Goal: Communication & Community: Answer question/provide support

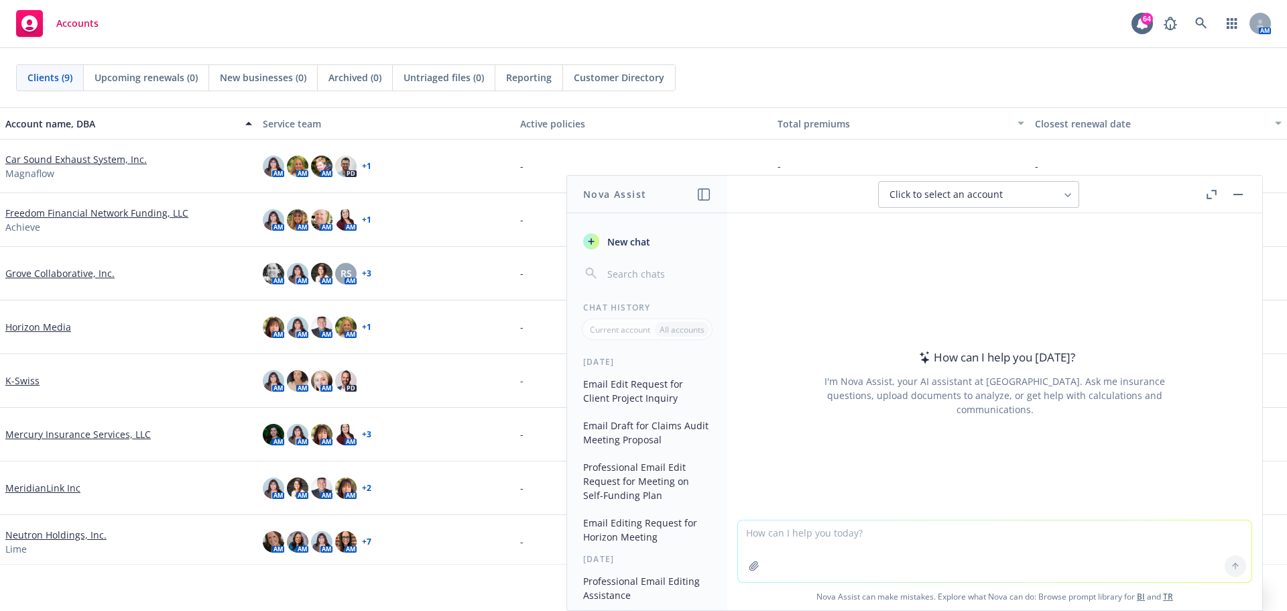
click at [811, 536] on textarea at bounding box center [995, 551] width 514 height 62
type textarea "e"
type textarea "Please edit email below."
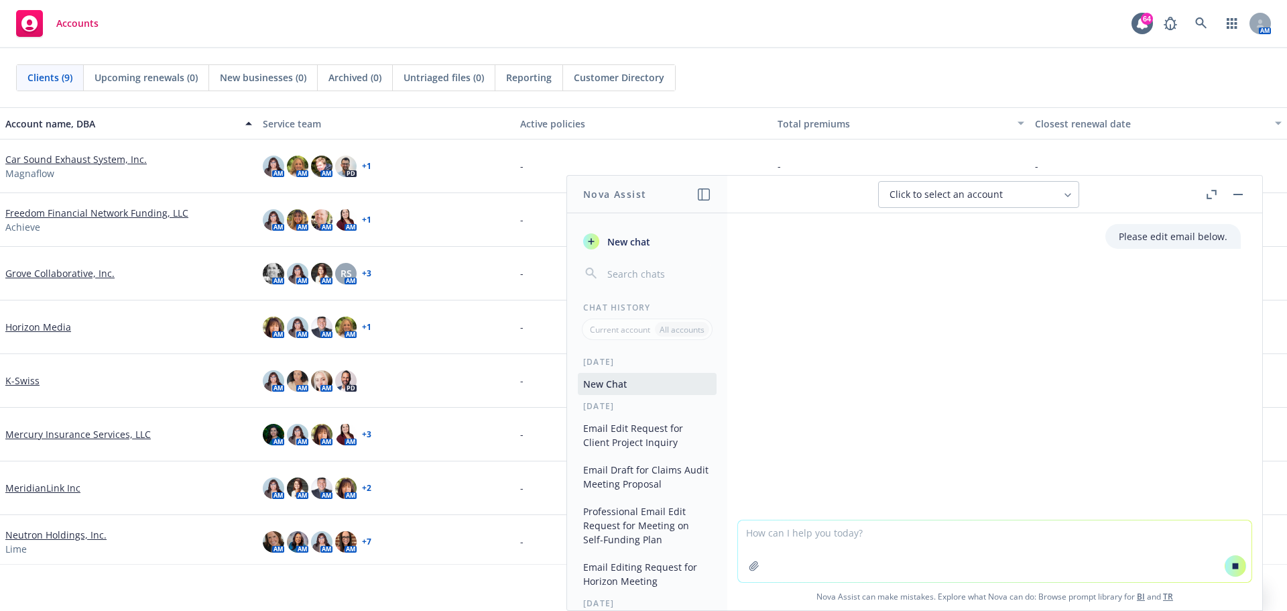
paste textarea "We just had an additional time open for Tuesday, 9/30 8:00-9:00 am. Sem will be…"
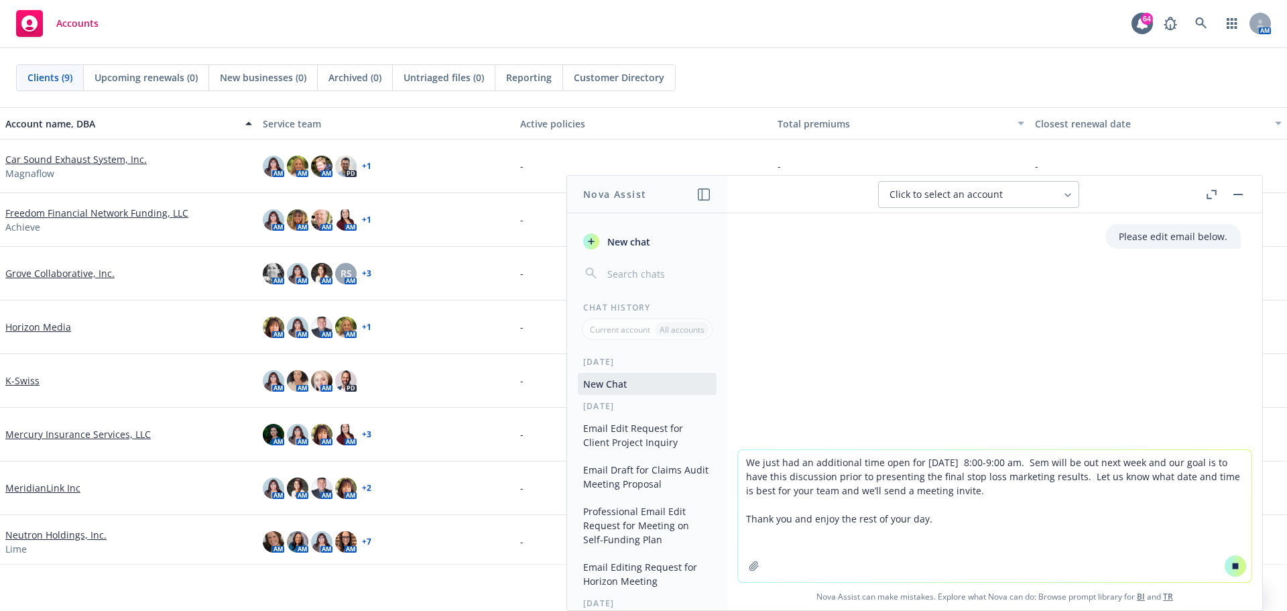
type textarea "We just had an additional time open for Tuesday, 9/30 8:00-9:00 am. Sem will be…"
click at [1235, 564] on button at bounding box center [1235, 565] width 21 height 21
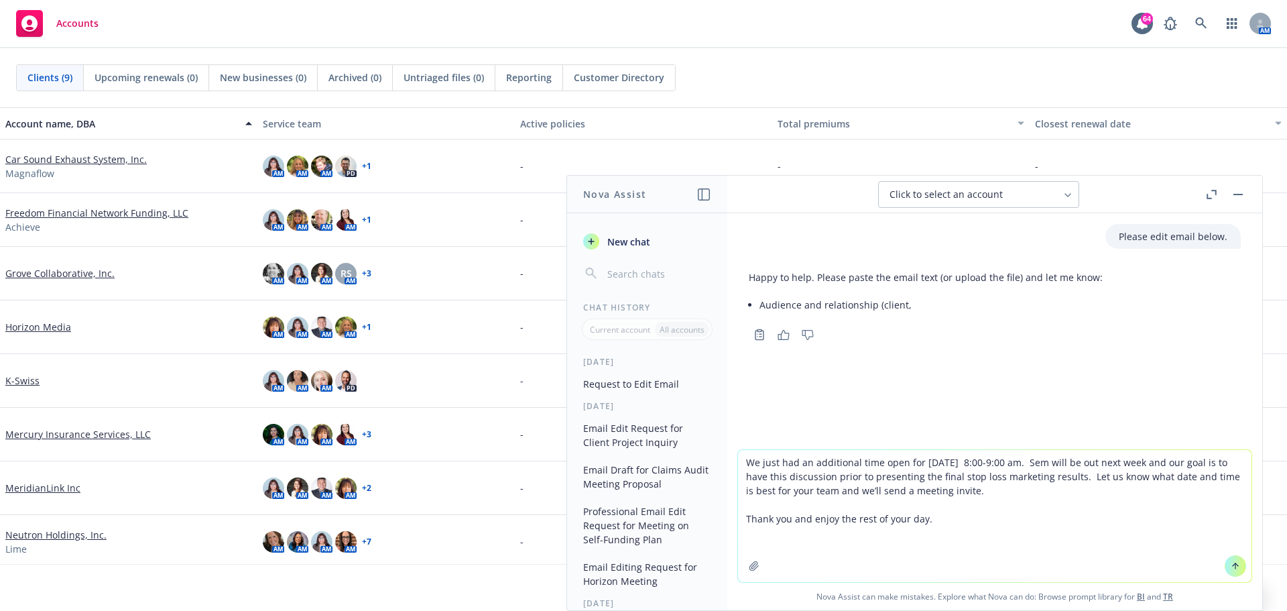
click at [1231, 568] on icon at bounding box center [1235, 565] width 9 height 9
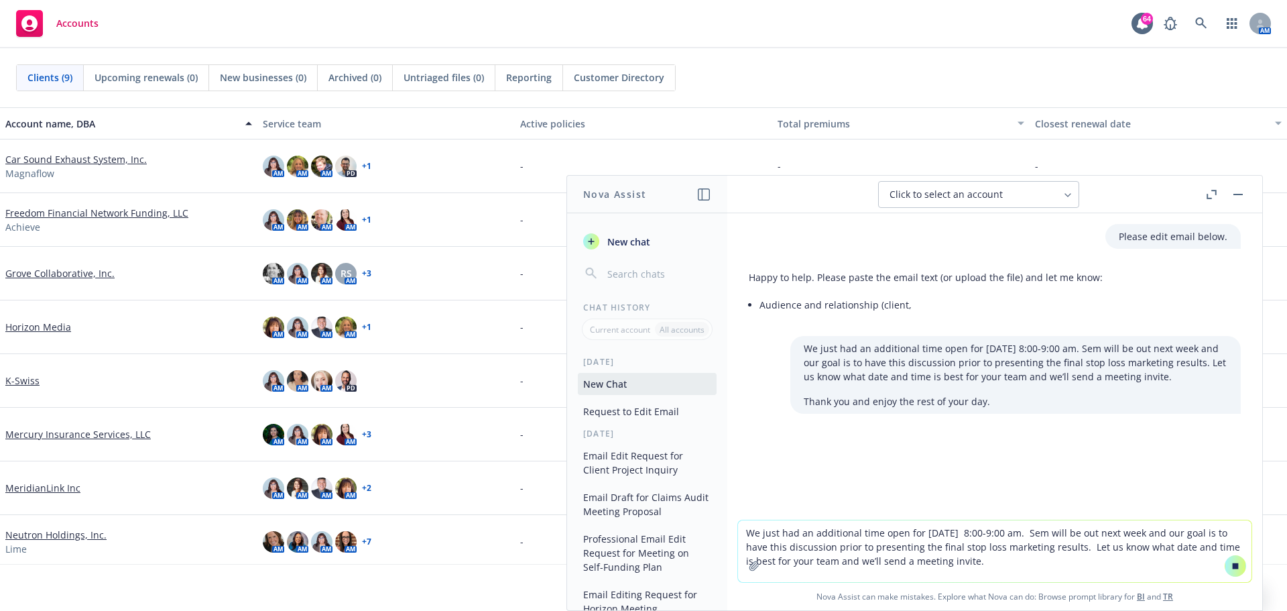
drag, startPoint x: 832, startPoint y: 473, endPoint x: 862, endPoint y: 478, distance: 30.5
click at [832, 473] on div at bounding box center [995, 475] width 514 height 16
drag, startPoint x: 806, startPoint y: 538, endPoint x: 912, endPoint y: 556, distance: 106.8
click at [806, 538] on textarea "We just had an additional time open for Tuesday, 9/30 8:00-9:00 am. Sem will be…" at bounding box center [995, 551] width 514 height 62
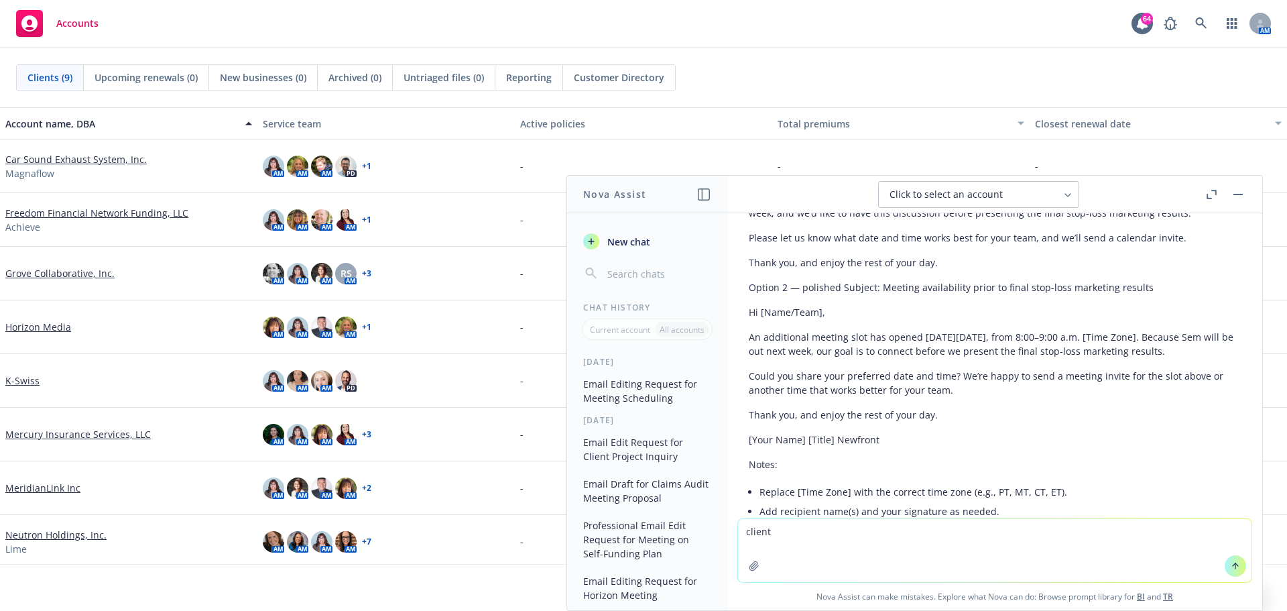
scroll to position [351, 0]
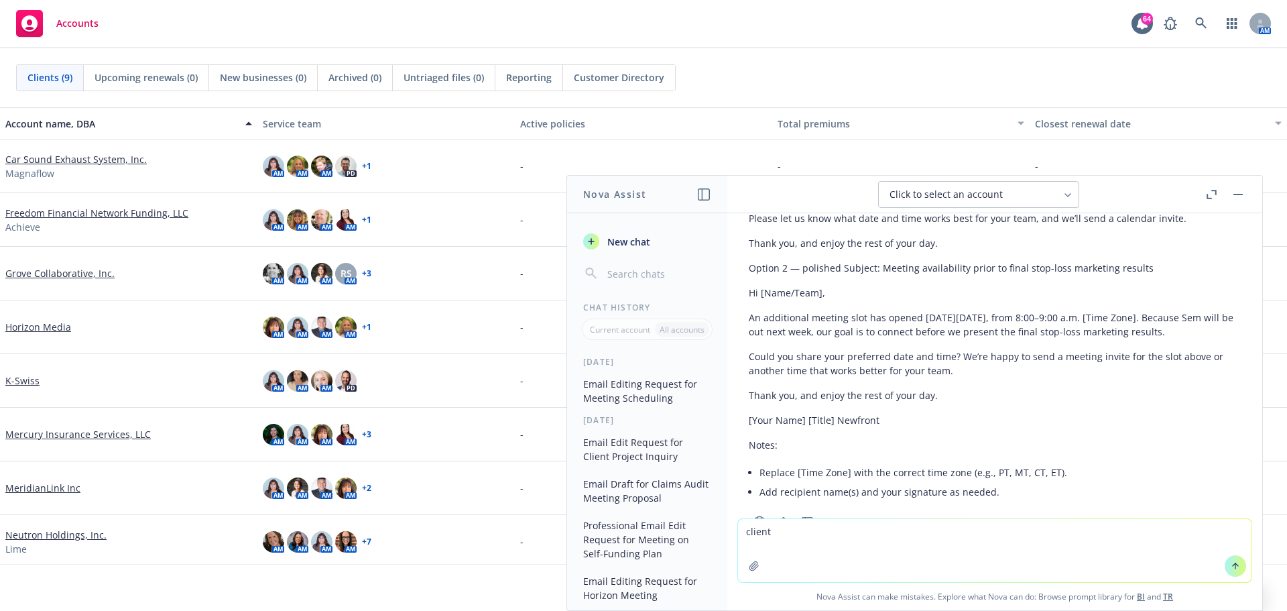
type textarea "client"
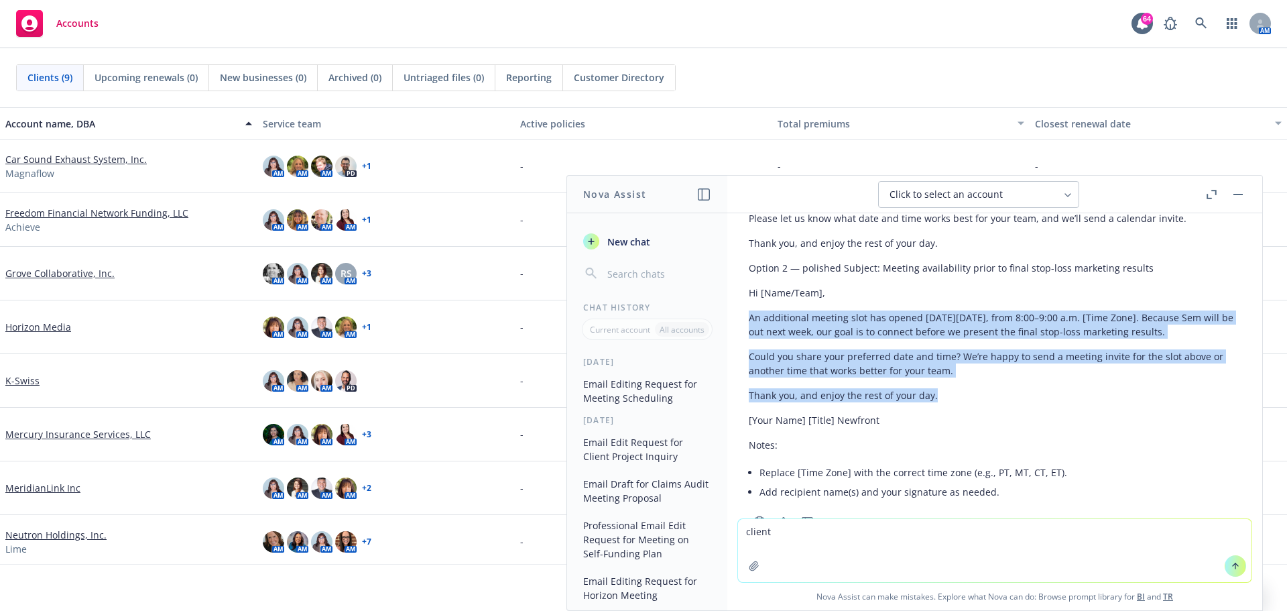
drag, startPoint x: 750, startPoint y: 329, endPoint x: 953, endPoint y: 422, distance: 223.5
click at [953, 422] on div "Thanks—here are two polished versions you can choose from. Let me know your pre…" at bounding box center [995, 305] width 492 height 404
copy div "An additional meeting slot has opened on Tuesday, September 30, from 8:00–9:00 …"
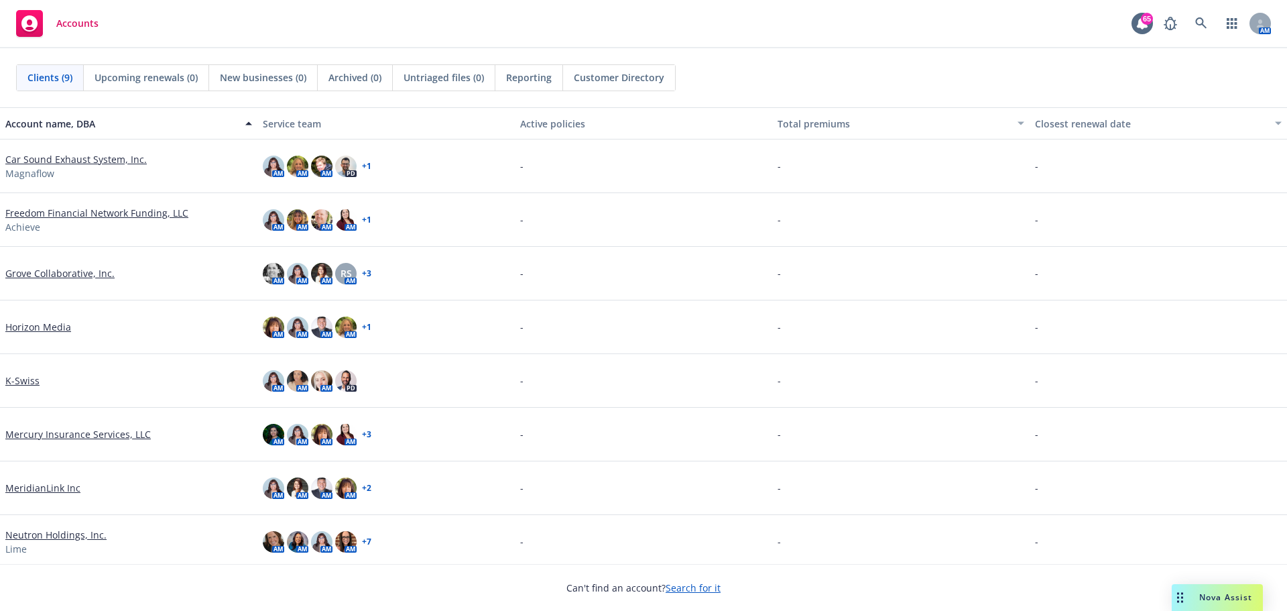
click at [1221, 593] on span "Nova Assist" at bounding box center [1225, 596] width 53 height 11
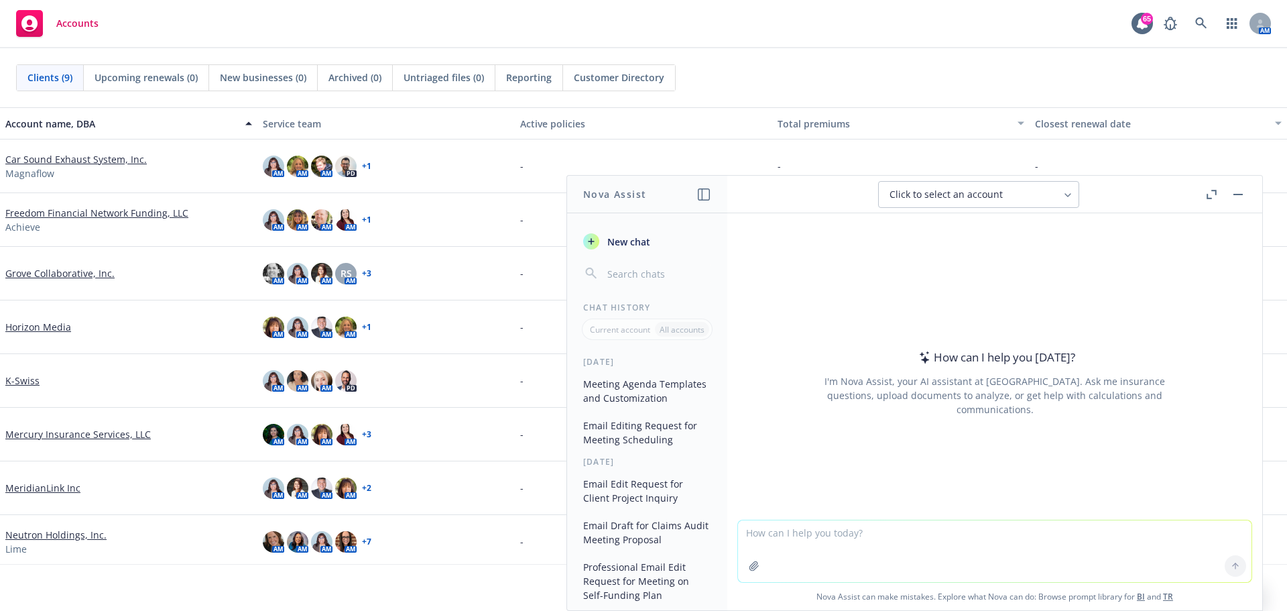
drag, startPoint x: 766, startPoint y: 532, endPoint x: 835, endPoint y: 544, distance: 70.0
click at [766, 532] on textarea at bounding box center [995, 551] width 514 height 62
click at [860, 534] on textarea at bounding box center [995, 551] width 514 height 62
click at [797, 532] on textarea "Please pro" at bounding box center [995, 550] width 514 height 63
drag, startPoint x: 849, startPoint y: 527, endPoint x: 894, endPoint y: 537, distance: 45.4
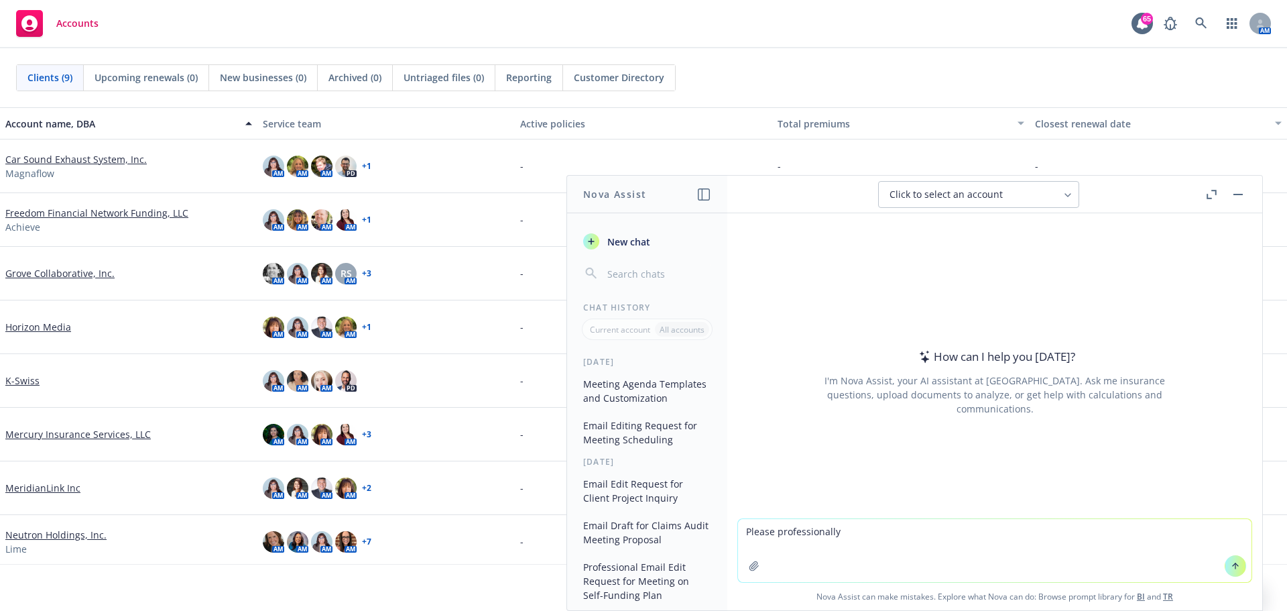
click at [849, 527] on textarea "Please professionally" at bounding box center [995, 550] width 514 height 63
type textarea "Please professionally edit the email"
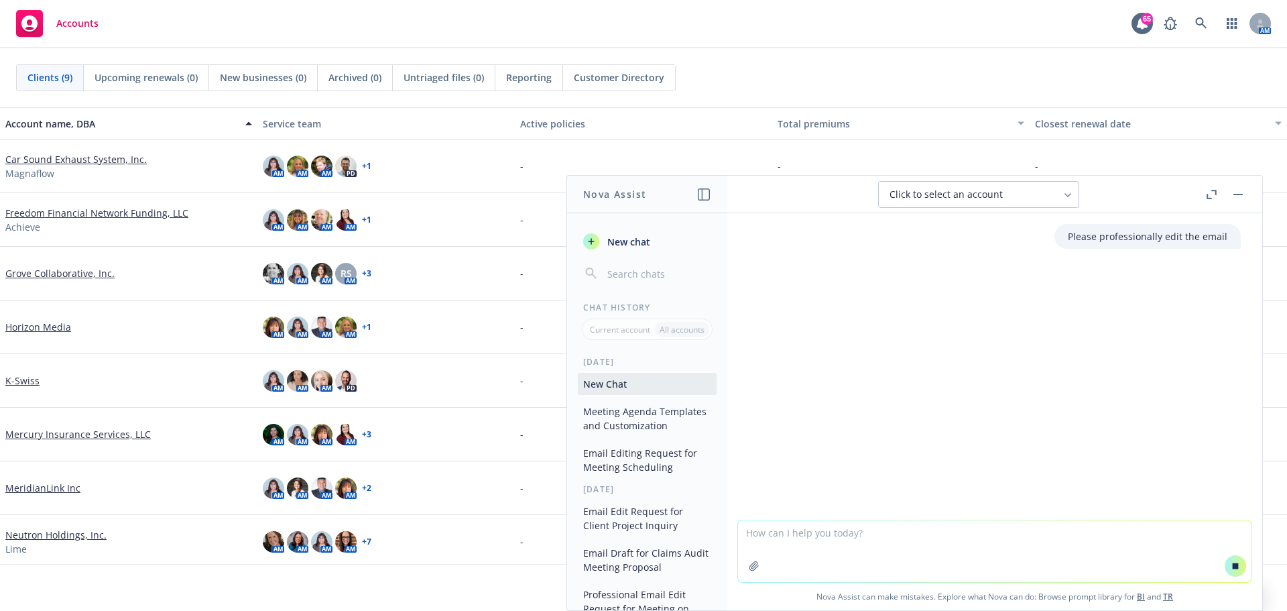
paste textarea "Please send us the name of the member and providers contact information. Unfort…"
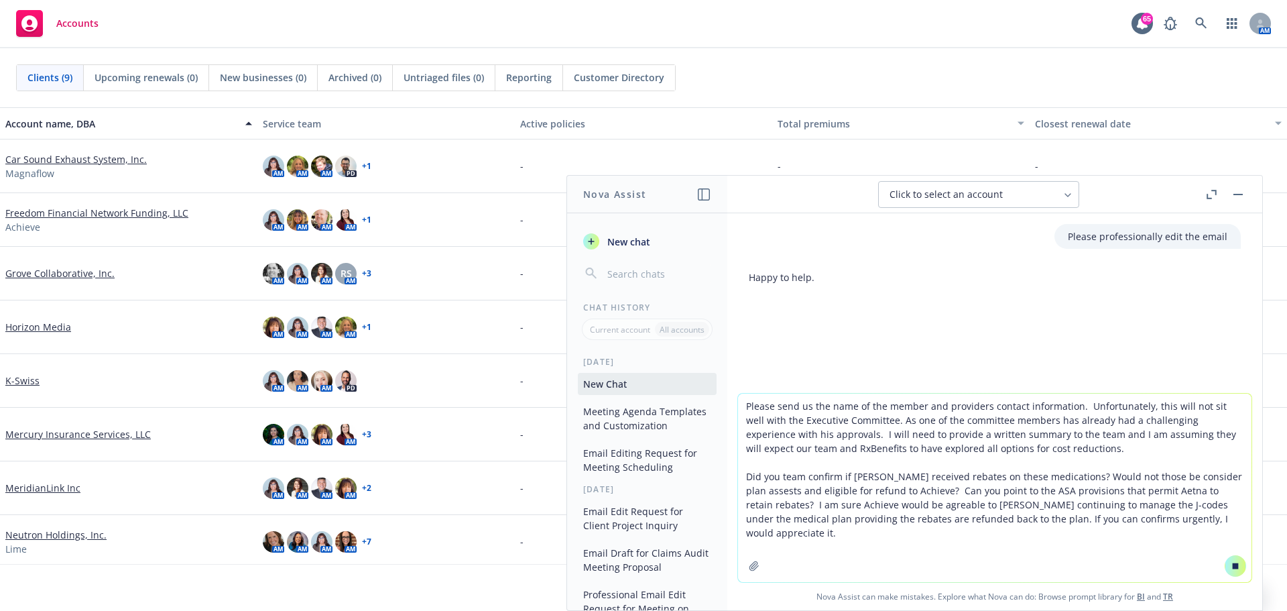
click at [1233, 564] on icon at bounding box center [1236, 565] width 6 height 6
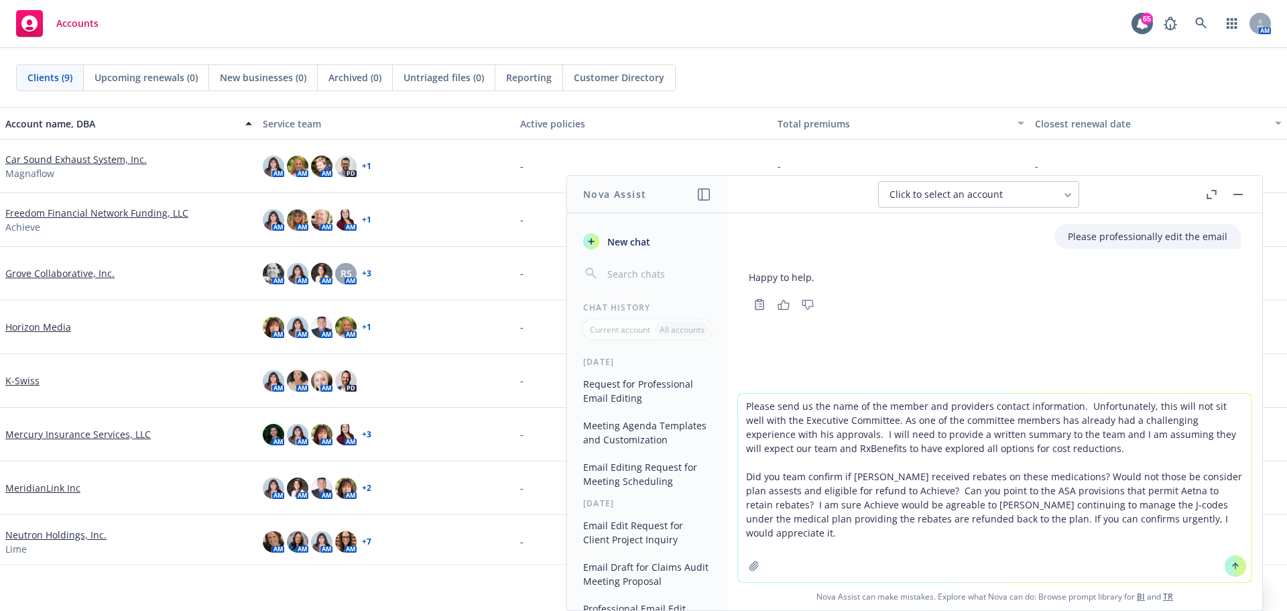
click at [853, 503] on textarea "Please send us the name of the member and providers contact information. Unfort…" at bounding box center [995, 488] width 514 height 188
type textarea "Please send us the name of the member and providers contact information. Unfort…"
click at [1238, 566] on button at bounding box center [1235, 565] width 21 height 21
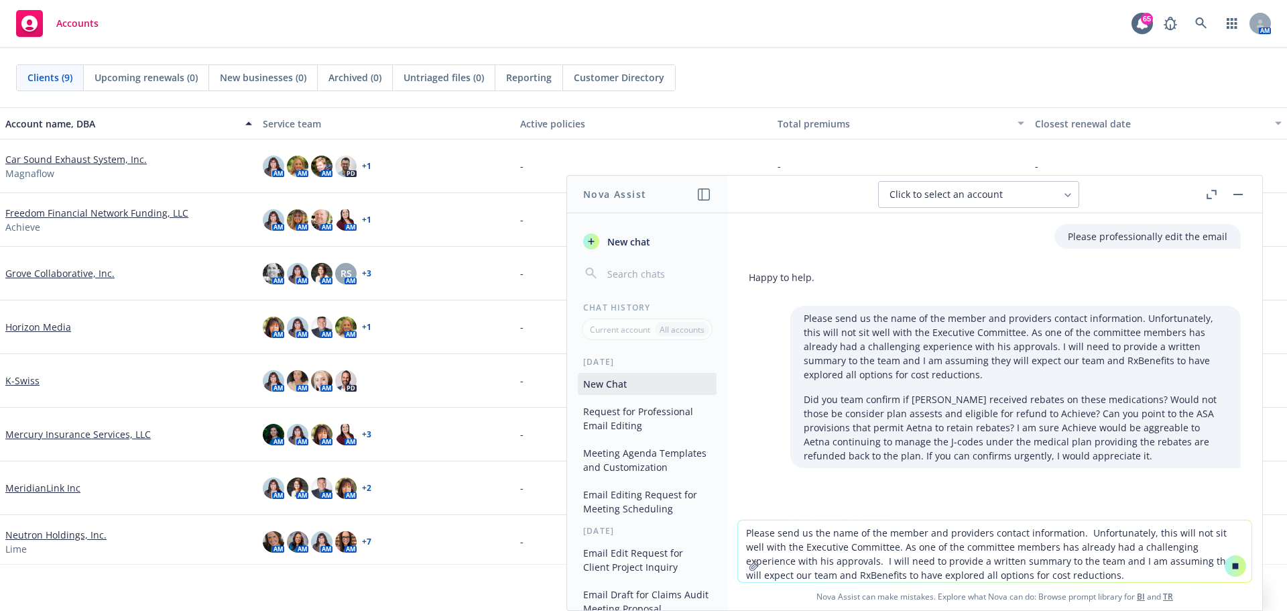
scroll to position [18, 0]
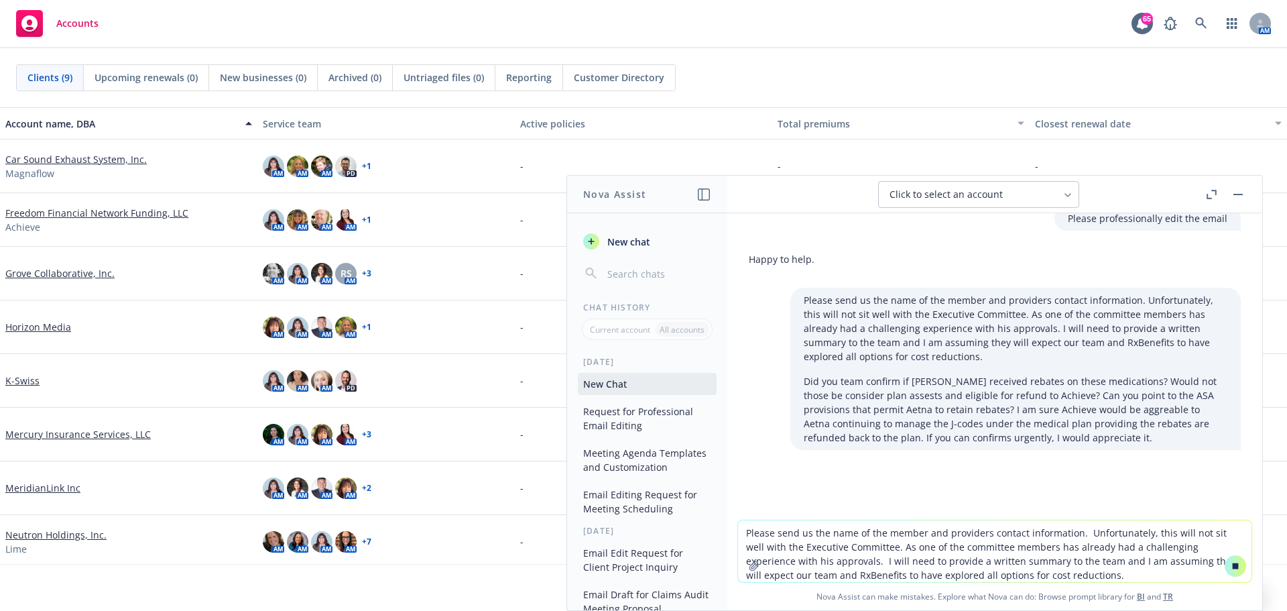
click at [1081, 554] on textarea "Please send us the name of the member and providers contact information. Unfort…" at bounding box center [995, 551] width 514 height 62
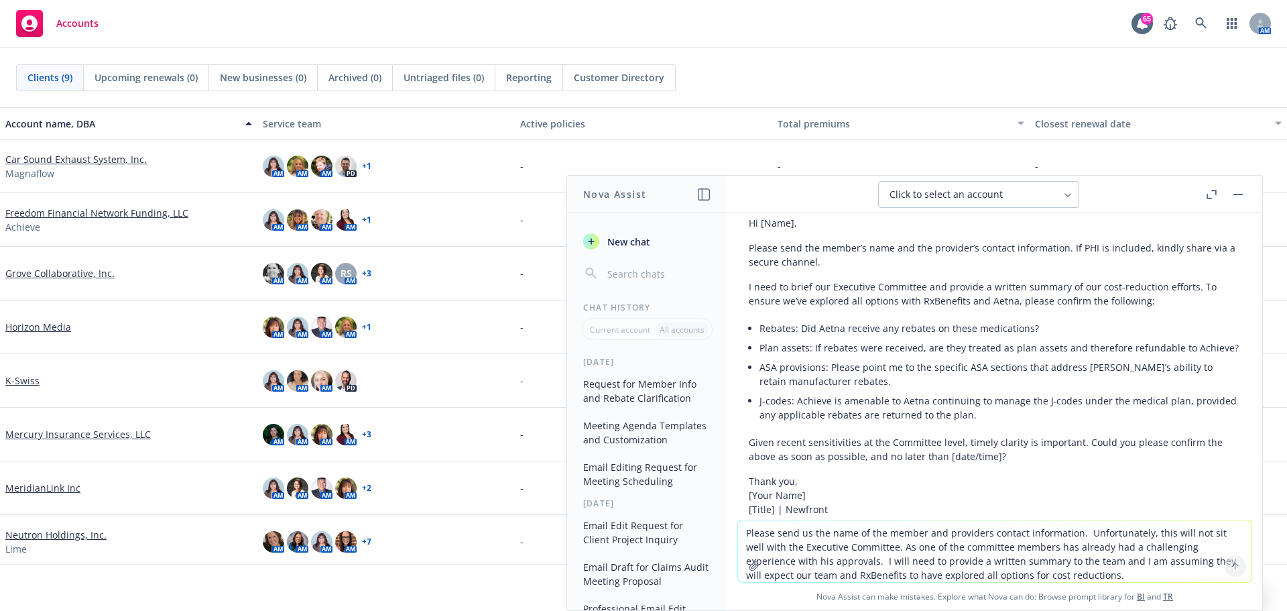
scroll to position [249, 0]
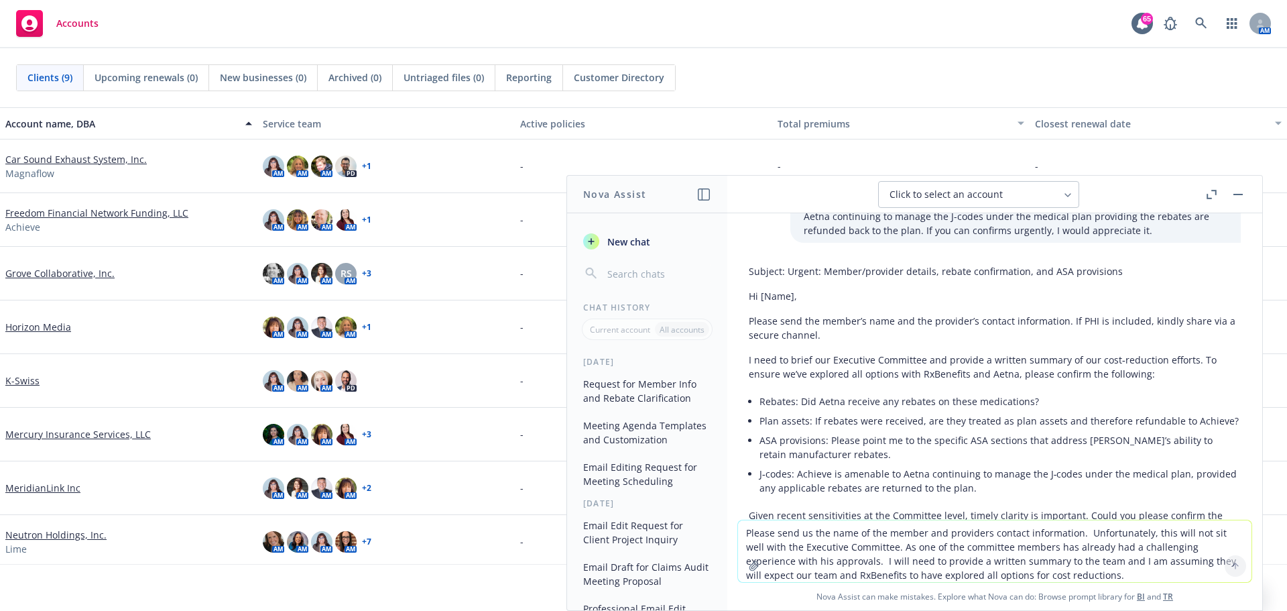
click at [760, 322] on p "Please send the member’s name and the provider’s contact information. If PHI is…" at bounding box center [995, 328] width 492 height 28
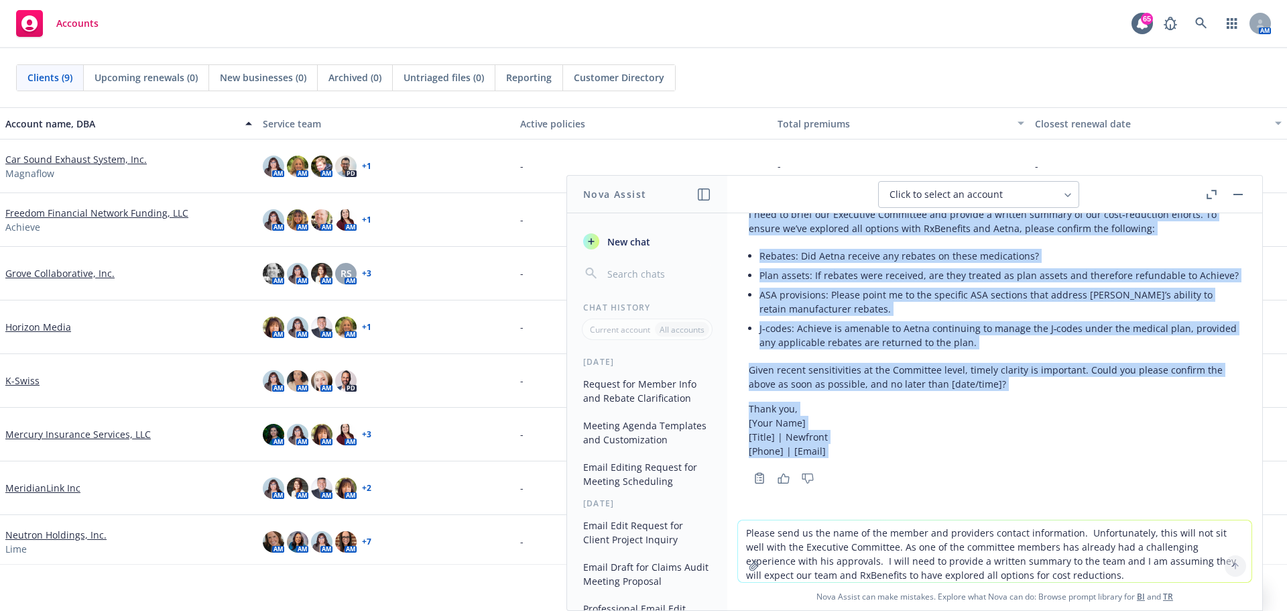
scroll to position [409, 0]
drag, startPoint x: 750, startPoint y: 322, endPoint x: 992, endPoint y: 391, distance: 252.3
click at [992, 391] on div "Subject: [PERSON_NAME]: Member/provider details, rebate confirmation, and ASA p…" at bounding box center [995, 288] width 492 height 350
copy div "Please send the member’s name and the provider’s contact information. If PHI is…"
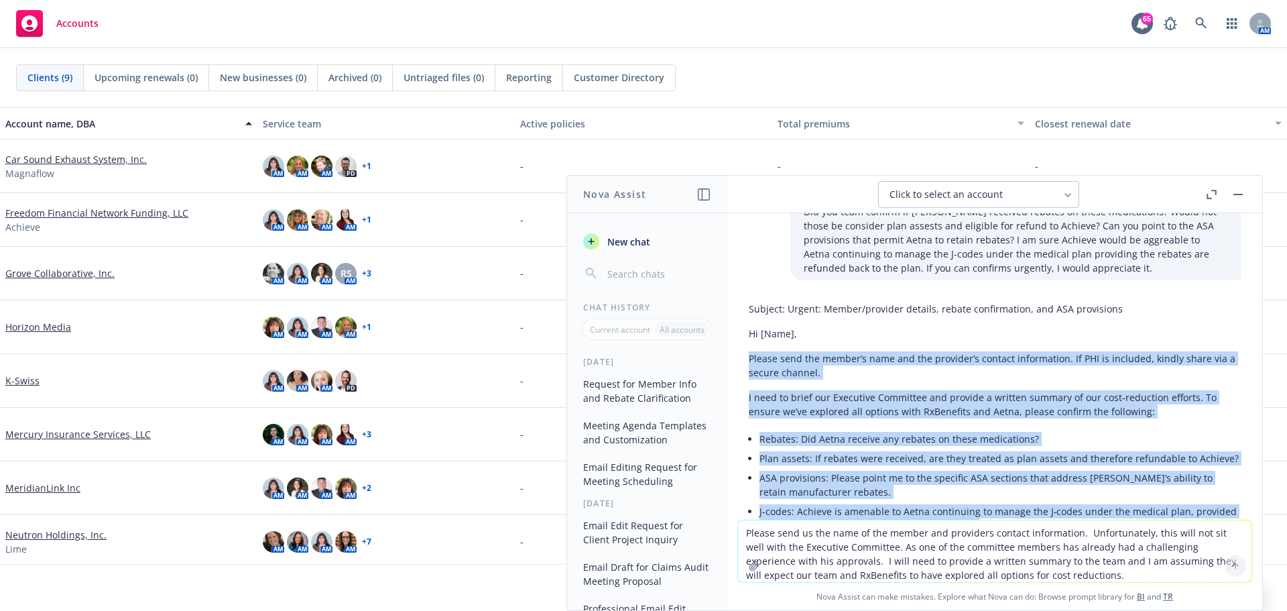
scroll to position [0, 0]
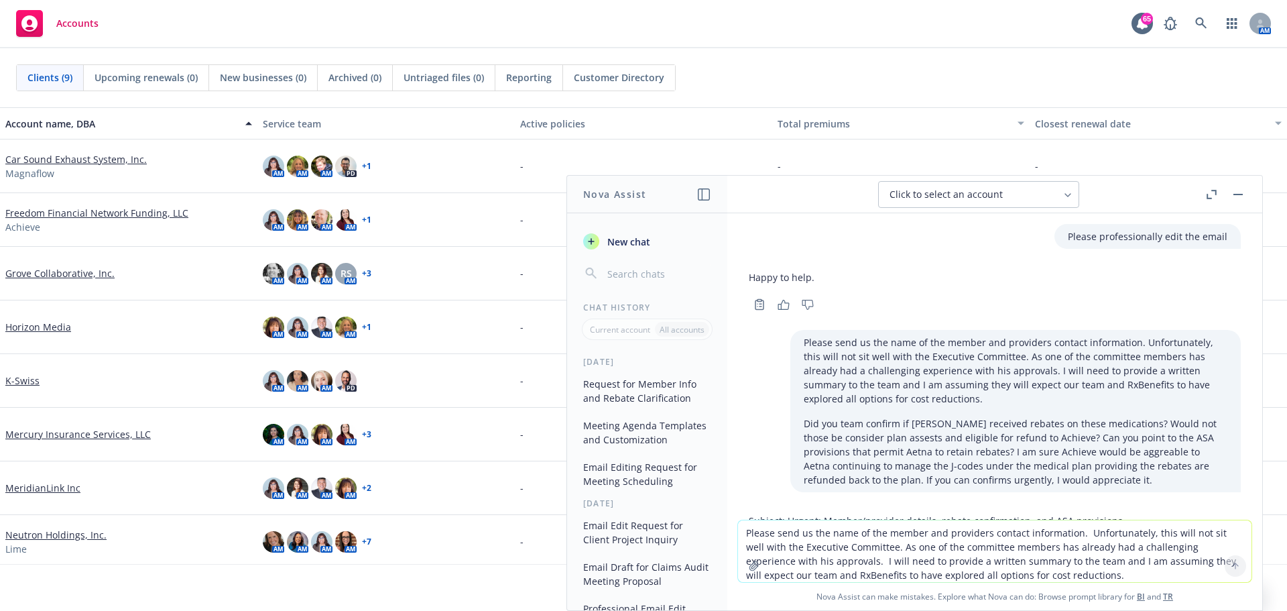
click at [1239, 250] on div "Please professionally edit the email Happy to help. Copy to clipboard Thumbs up…" at bounding box center [994, 366] width 535 height 306
